Goal: Navigation & Orientation: Find specific page/section

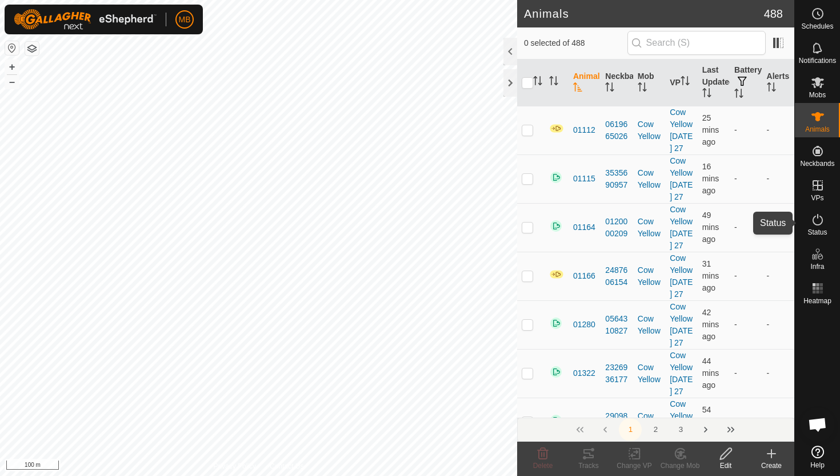
click at [818, 222] on icon at bounding box center [818, 220] width 14 height 14
